Goal: Find specific page/section: Find specific page/section

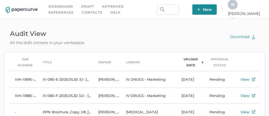
click at [82, 12] on link "Contacts" at bounding box center [92, 12] width 20 height 6
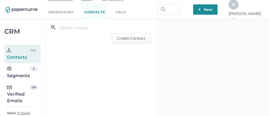
click at [17, 94] on div "Verified Emails" at bounding box center [18, 94] width 23 height 20
